Goal: Task Accomplishment & Management: Use online tool/utility

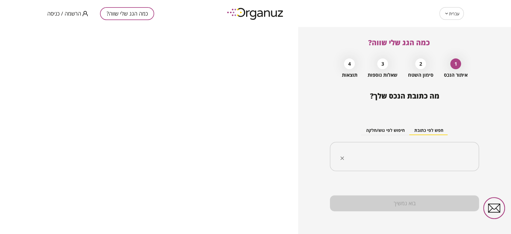
click at [403, 142] on div "​" at bounding box center [404, 156] width 149 height 29
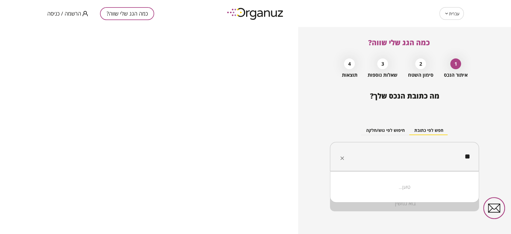
type input "*"
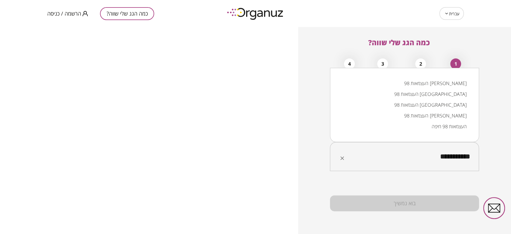
click at [426, 110] on li "העצמאות 98 [PERSON_NAME]" at bounding box center [404, 115] width 133 height 11
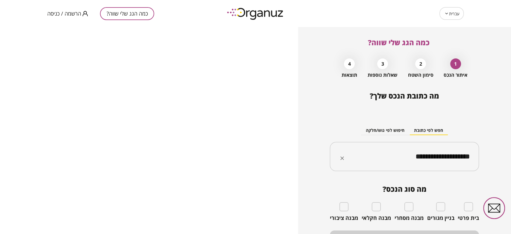
type input "**********"
click at [445, 232] on button "בוא נמשיך" at bounding box center [404, 238] width 149 height 16
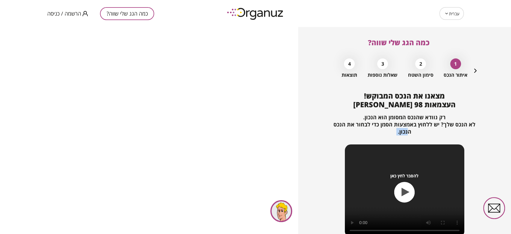
drag, startPoint x: 509, startPoint y: 149, endPoint x: 509, endPoint y: 182, distance: 33.2
click at [509, 182] on div "כמה הגג שלי שווה? 1 איתור הנכס 2 סימון השטח 3 שאלות נוספות 4 תוצאות מצאנו את הנ…" at bounding box center [404, 130] width 213 height 207
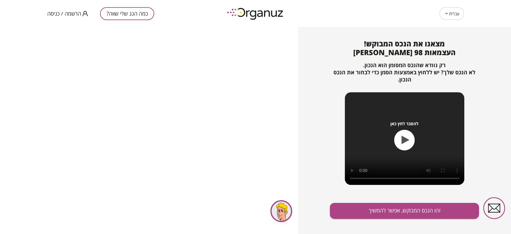
scroll to position [54, 0]
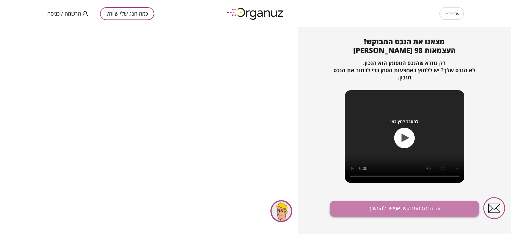
click at [415, 208] on button "זהו הנכס המבוקש, אפשר להמשיך" at bounding box center [404, 209] width 149 height 16
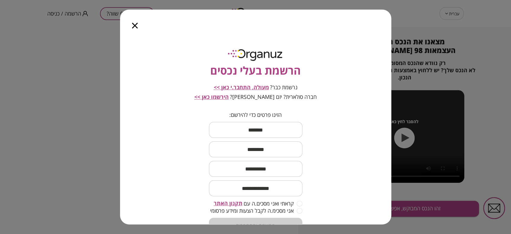
click at [262, 84] on span "מעולה, התחבר.י כאן >>" at bounding box center [241, 87] width 55 height 7
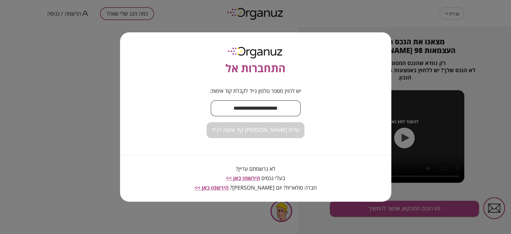
click at [263, 107] on input "text" at bounding box center [256, 108] width 90 height 18
type input "**********"
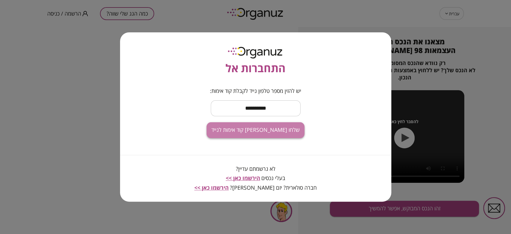
click at [272, 125] on button "שלחו [PERSON_NAME] קוד אימות לנייד" at bounding box center [256, 130] width 98 height 16
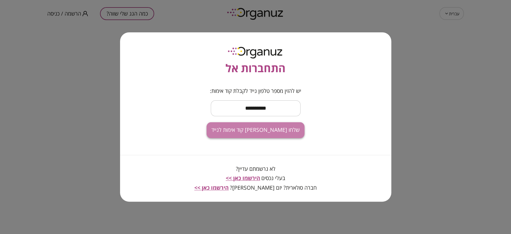
click at [293, 134] on button "שלחו [PERSON_NAME] קוד אימות לנייד" at bounding box center [256, 130] width 98 height 16
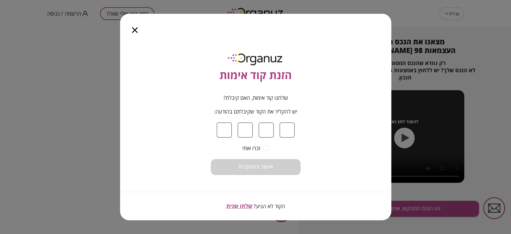
type input "*"
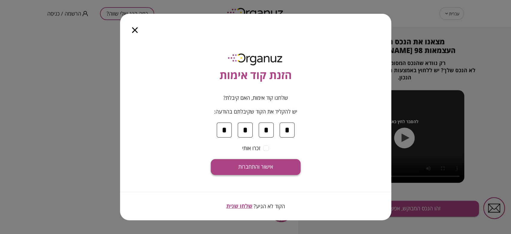
type input "*"
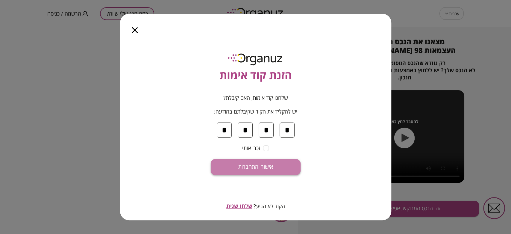
click at [249, 174] on button "אישור והתחברות" at bounding box center [256, 167] width 90 height 16
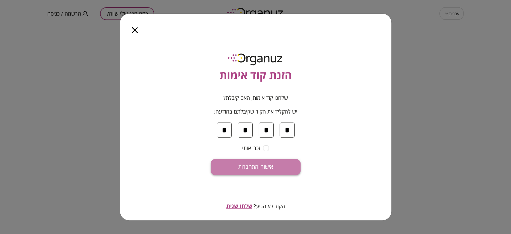
click at [260, 171] on button "אישור והתחברות" at bounding box center [256, 167] width 90 height 16
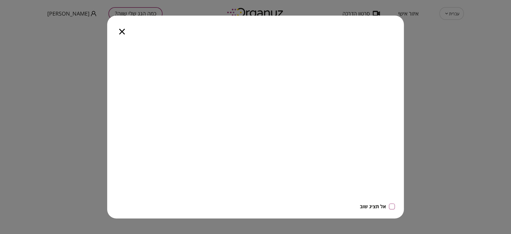
click at [121, 33] on icon "button" at bounding box center [122, 32] width 6 height 6
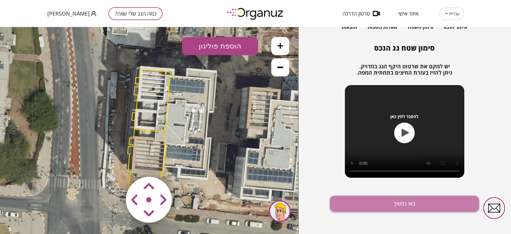
click at [424, 203] on button "בוא נמשיך" at bounding box center [404, 203] width 149 height 16
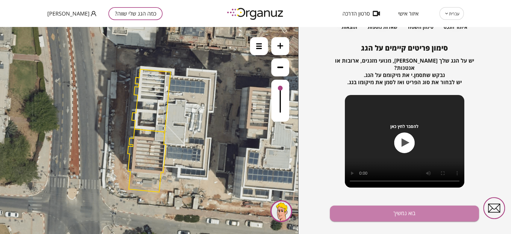
click at [424, 205] on button "בוא נמשיך" at bounding box center [404, 213] width 149 height 16
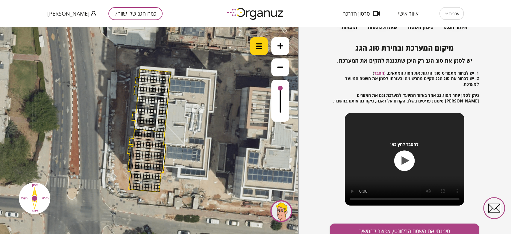
click at [254, 49] on div at bounding box center [259, 46] width 18 height 18
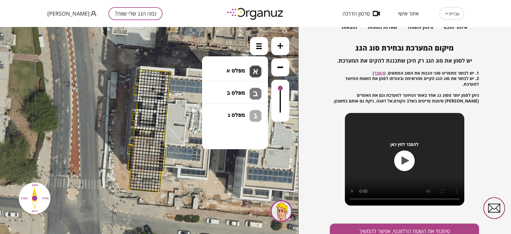
click at [241, 66] on li "גג בטון שטוח מפלס א א מפלס ב ב מפלס ג ג" at bounding box center [235, 67] width 63 height 19
click at [248, 67] on div ".st0 { fill: #FFFFFF; } 10" at bounding box center [149, 130] width 298 height 207
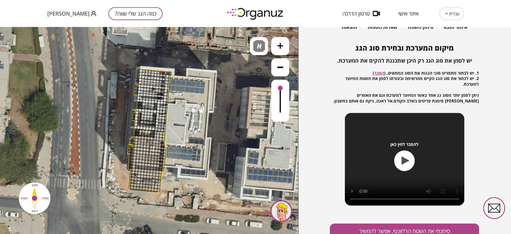
click at [275, 47] on button at bounding box center [280, 46] width 18 height 18
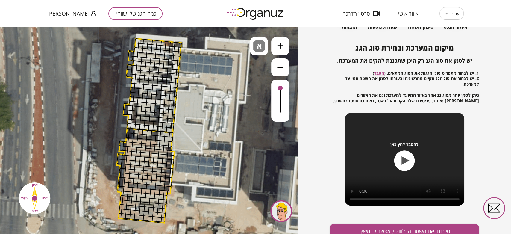
click at [275, 47] on button at bounding box center [280, 46] width 18 height 18
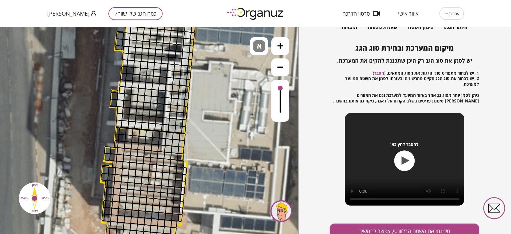
click at [283, 65] on icon at bounding box center [280, 67] width 6 height 6
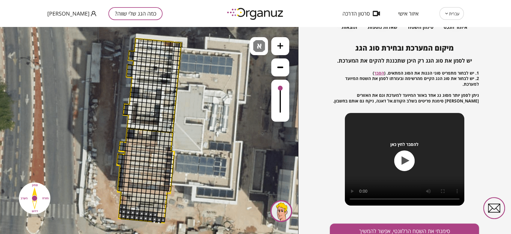
drag, startPoint x: 125, startPoint y: 216, endPoint x: 153, endPoint y: 213, distance: 28.3
drag, startPoint x: 134, startPoint y: 208, endPoint x: 153, endPoint y: 187, distance: 28.0
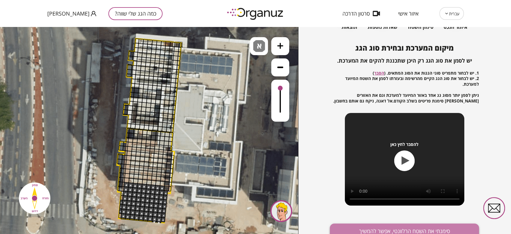
click at [354, 226] on button "סימנתי את השטח הרלוונטי, אפשר להמשיך" at bounding box center [404, 231] width 149 height 16
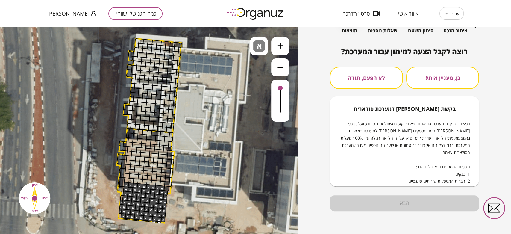
scroll to position [44, 0]
click at [376, 80] on button "לא הפעם, תודה" at bounding box center [366, 78] width 73 height 22
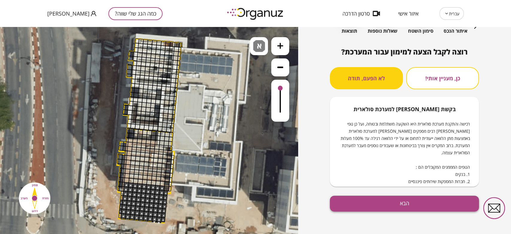
click at [396, 201] on button "הבא" at bounding box center [404, 203] width 149 height 16
